Goal: Check status: Check status

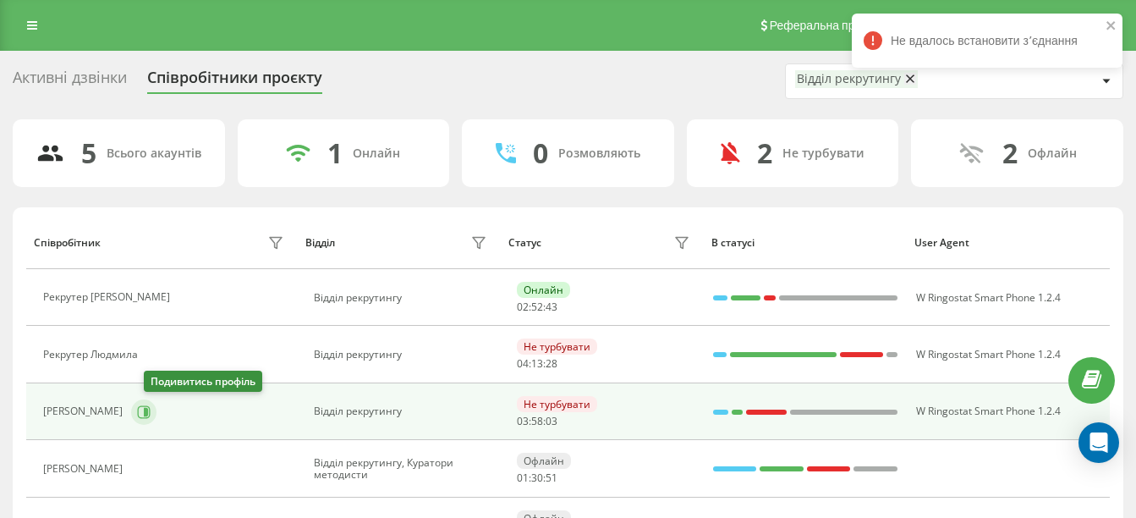
click at [148, 414] on icon at bounding box center [146, 411] width 4 height 8
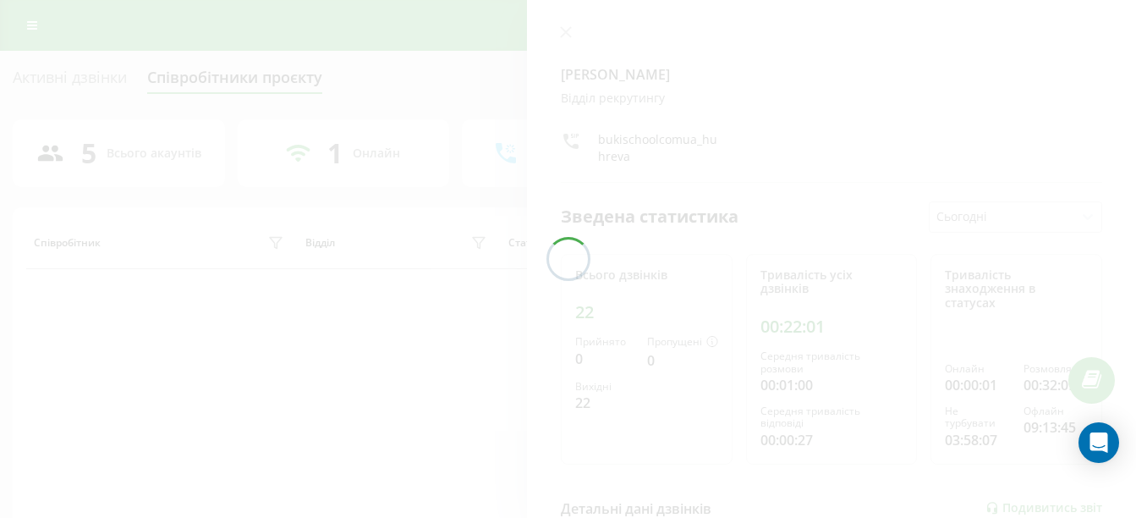
click at [574, 33] on div at bounding box center [568, 259] width 1136 height 518
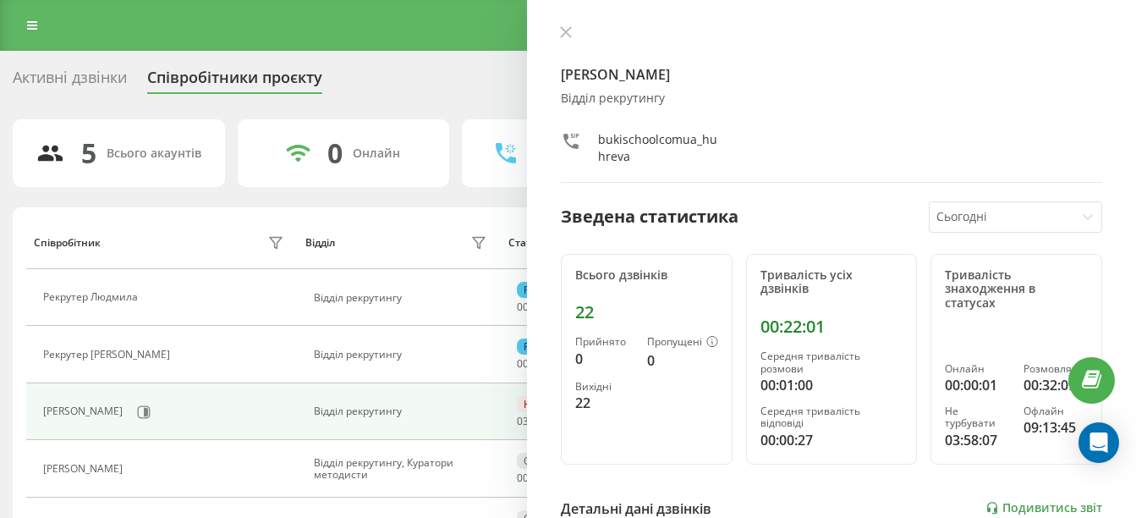
click at [574, 33] on button at bounding box center [566, 33] width 22 height 16
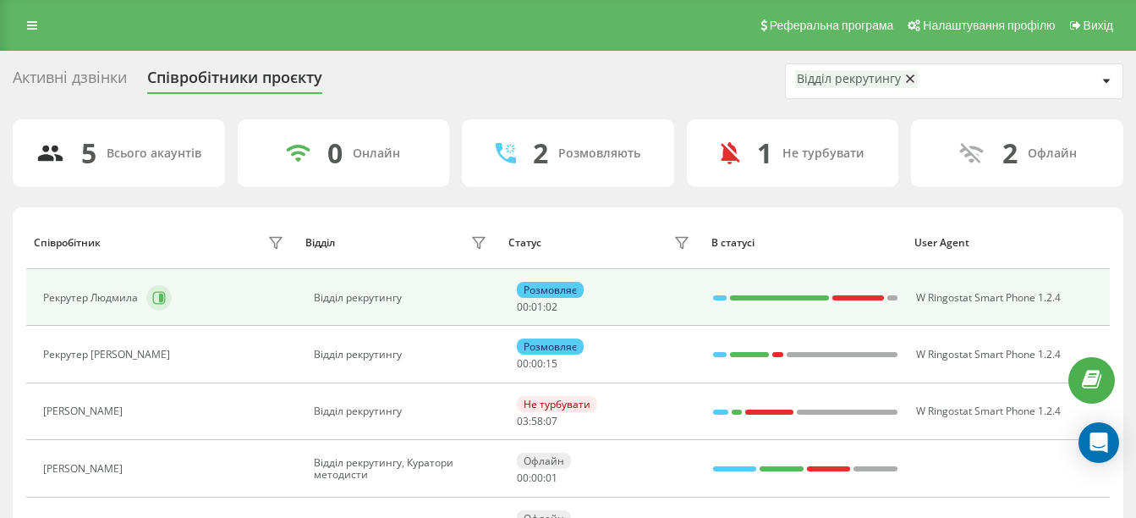
click at [162, 293] on icon at bounding box center [159, 298] width 14 height 14
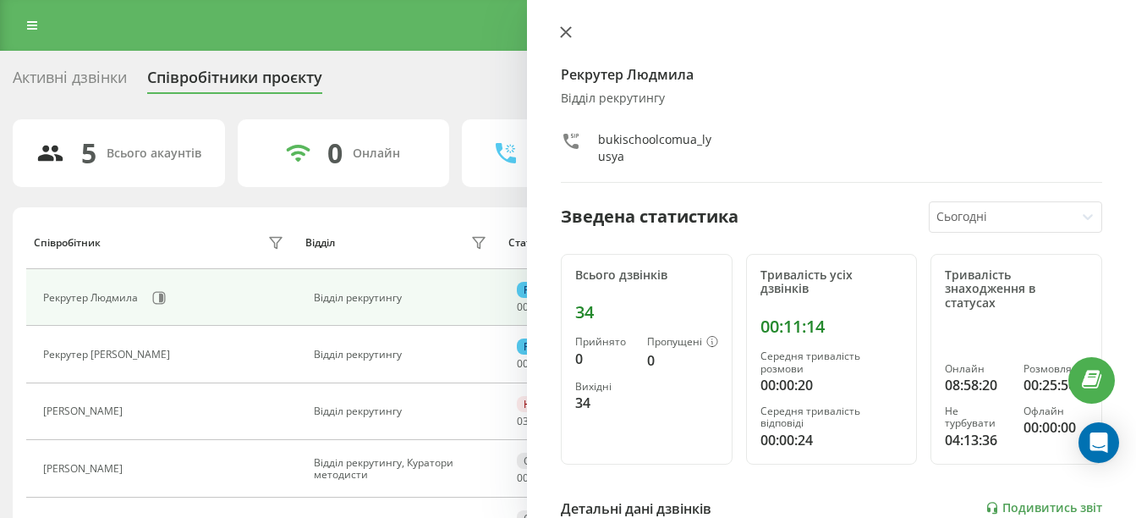
click at [567, 28] on icon at bounding box center [566, 32] width 12 height 12
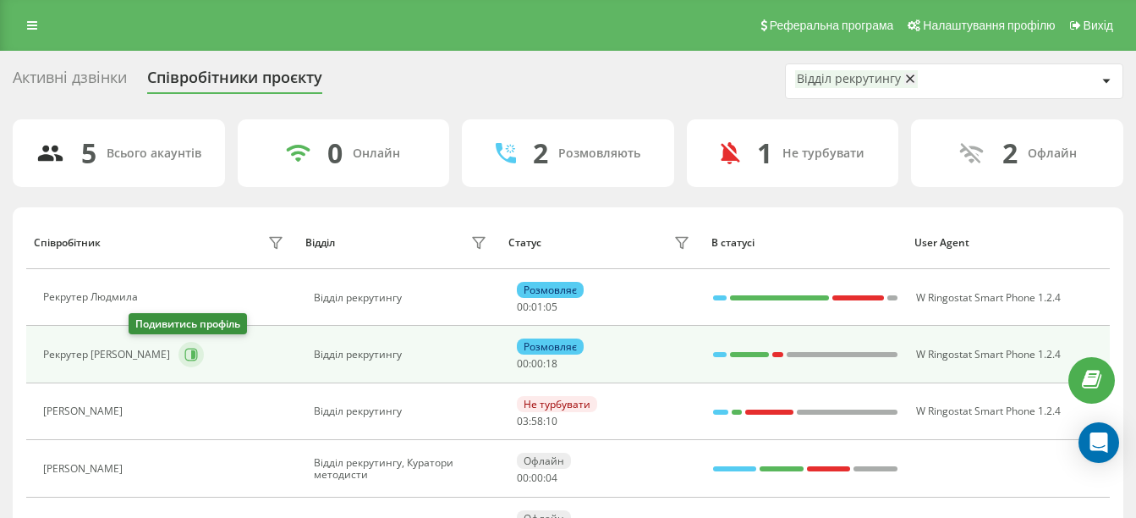
click at [185, 357] on icon at bounding box center [191, 354] width 13 height 13
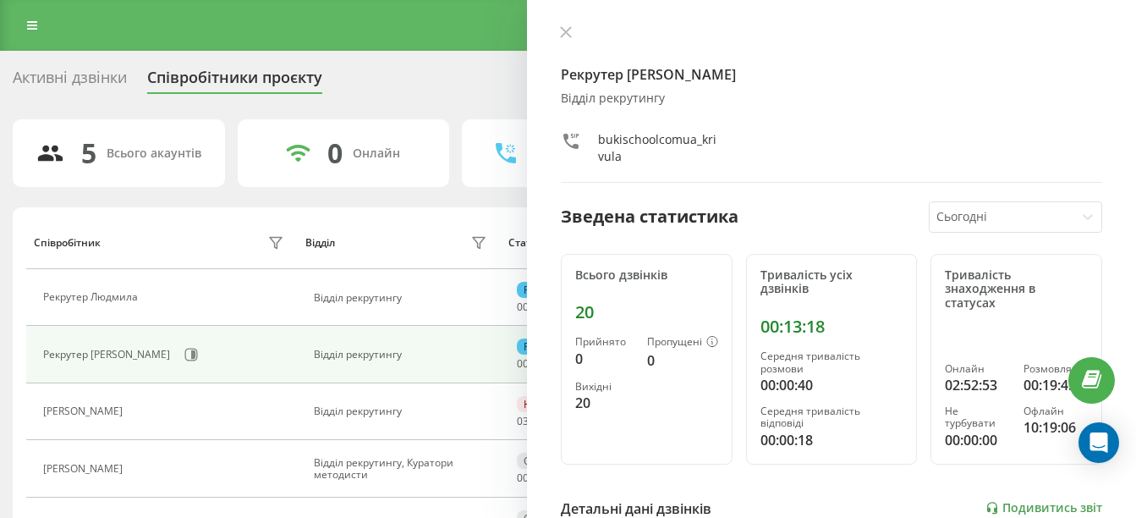
click at [561, 25] on div "Рекрутер [PERSON_NAME] рекрутингу bukischoolcomua_krivula Зведена статистика Сь…" at bounding box center [831, 259] width 609 height 518
click at [562, 28] on icon at bounding box center [566, 32] width 10 height 10
